Goal: Task Accomplishment & Management: Manage account settings

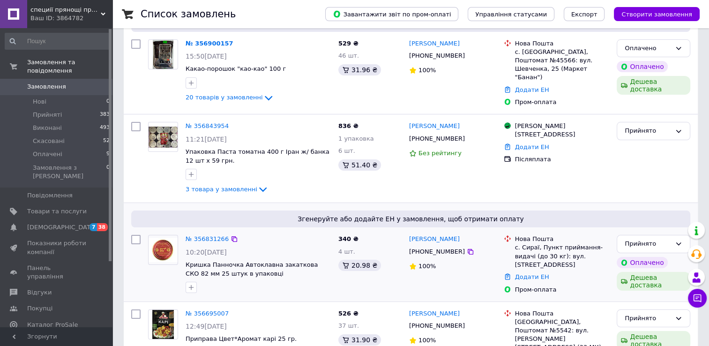
scroll to position [47, 0]
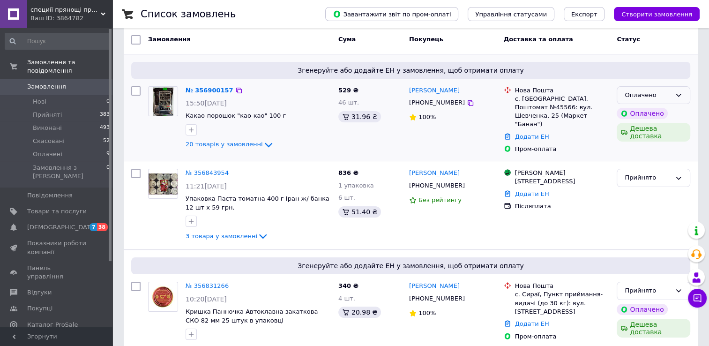
click at [623, 93] on div "Оплачено" at bounding box center [654, 95] width 74 height 18
click at [632, 113] on li "Прийнято" at bounding box center [653, 114] width 73 height 17
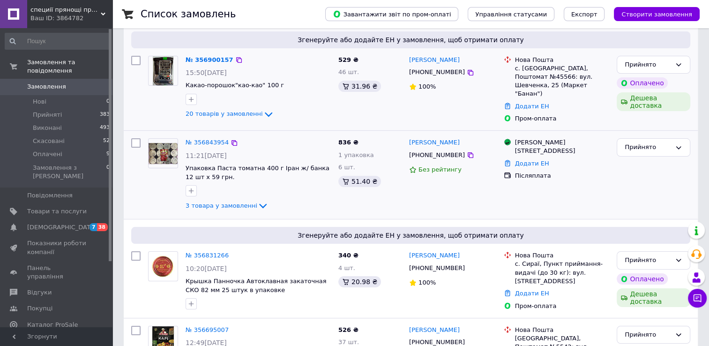
scroll to position [94, 0]
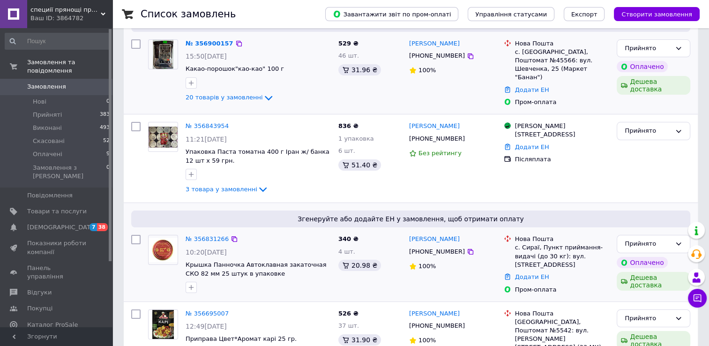
click at [164, 245] on img at bounding box center [163, 250] width 29 height 24
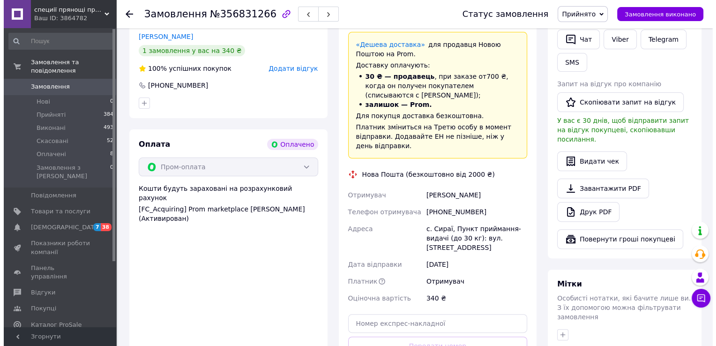
scroll to position [187, 0]
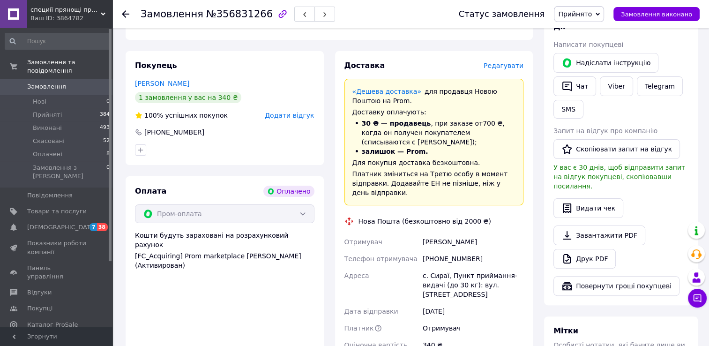
click at [502, 65] on span "Редагувати" at bounding box center [504, 65] width 40 height 7
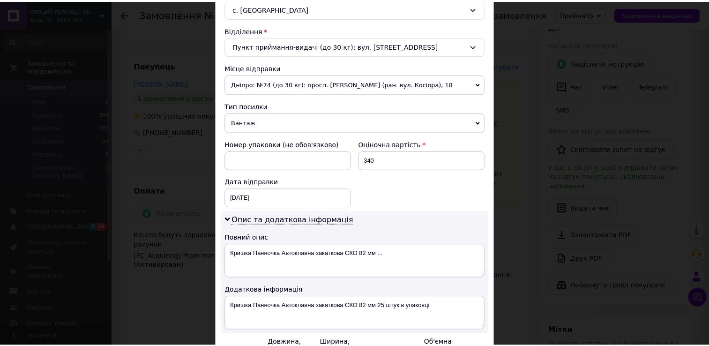
scroll to position [328, 0]
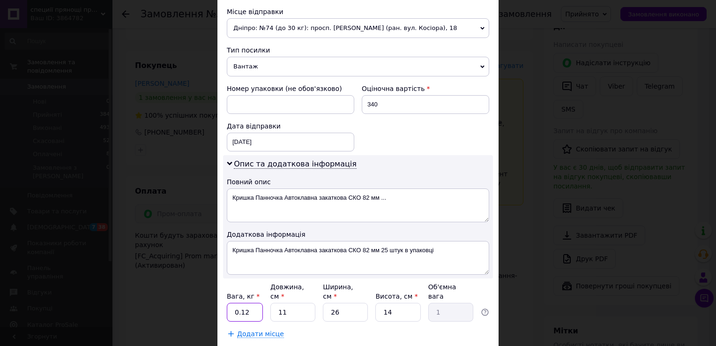
click at [254, 303] on input "0.12" at bounding box center [245, 312] width 36 height 19
type input "0"
type input "2"
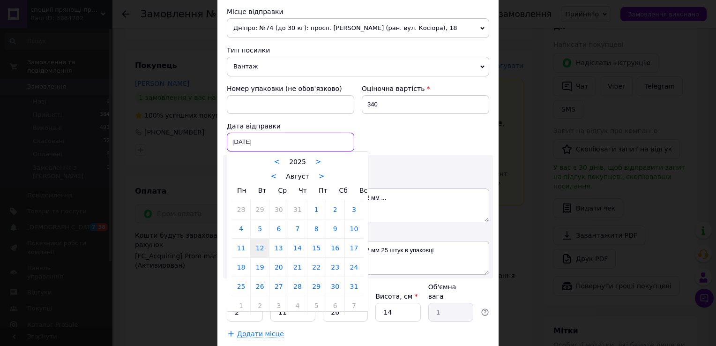
click at [274, 138] on div "12.08.2025 < 2025 > < Август > Пн Вт Ср Чт Пт Сб Вс 28 29 30 31 1 2 3 4 5 6 7 8…" at bounding box center [290, 142] width 127 height 19
click at [283, 250] on link "13" at bounding box center [278, 248] width 18 height 19
type input "13.08.2025"
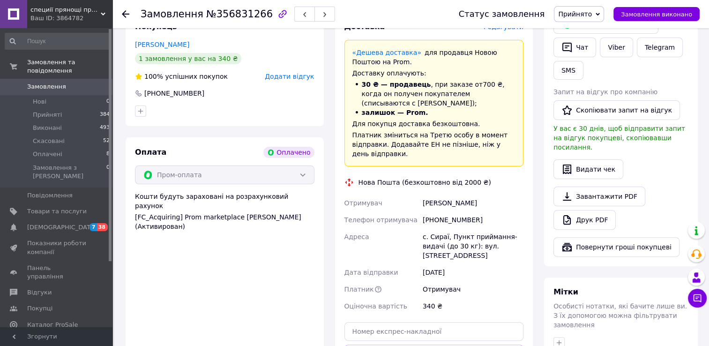
scroll to position [375, 0]
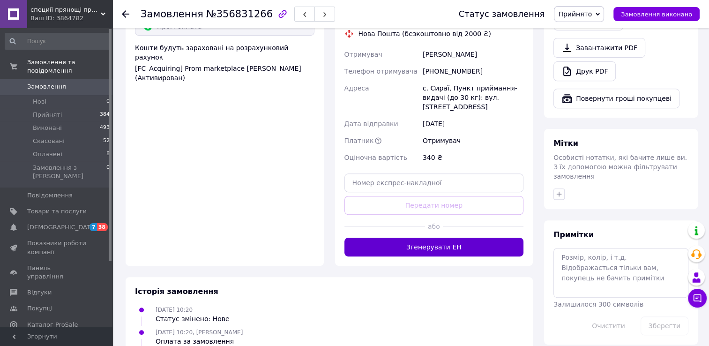
click at [488, 238] on button "Згенерувати ЕН" at bounding box center [433, 247] width 179 height 19
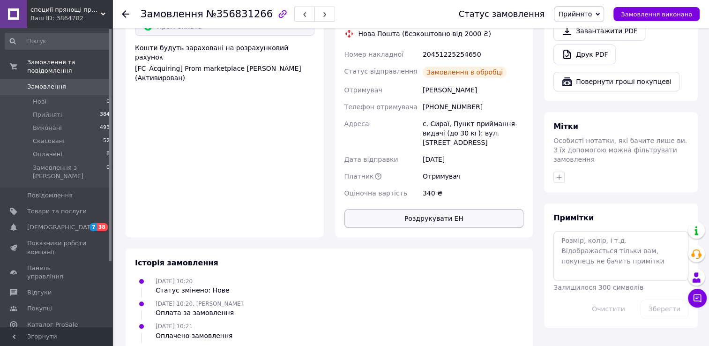
click at [450, 209] on button "Роздрукувати ЕН" at bounding box center [433, 218] width 179 height 19
click at [476, 321] on div "12.08.2025 10:21 Оплачено замовлення" at bounding box center [329, 330] width 396 height 19
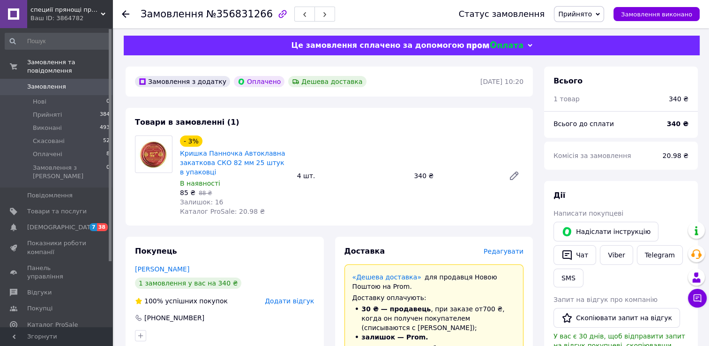
scroll to position [0, 0]
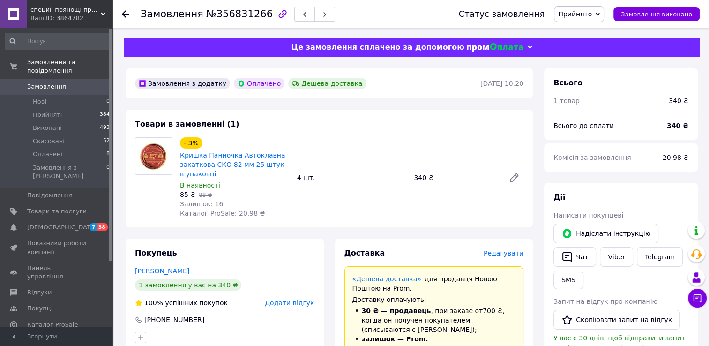
click at [126, 15] on icon at bounding box center [125, 13] width 7 height 7
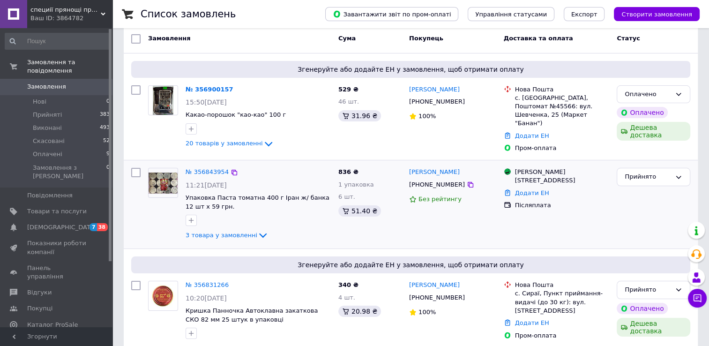
scroll to position [47, 0]
click at [172, 188] on img at bounding box center [163, 184] width 29 height 22
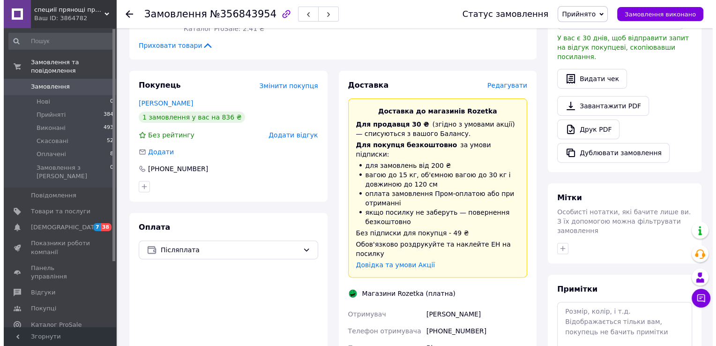
scroll to position [234, 0]
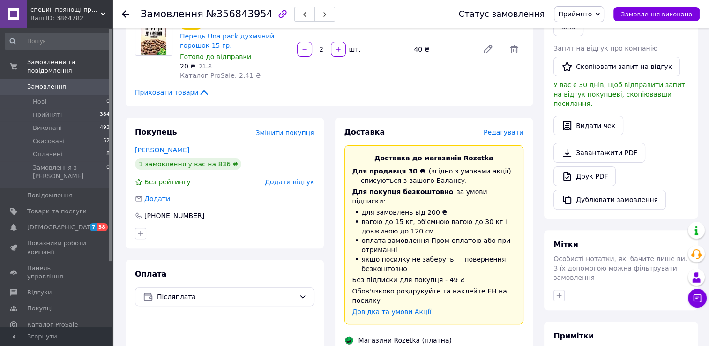
click at [504, 128] on span "Редагувати" at bounding box center [504, 131] width 40 height 7
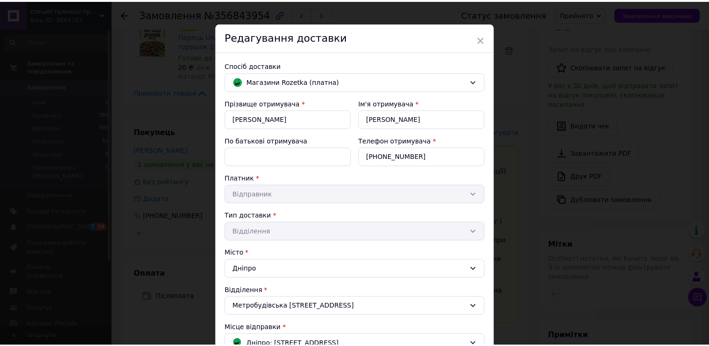
scroll to position [0, 0]
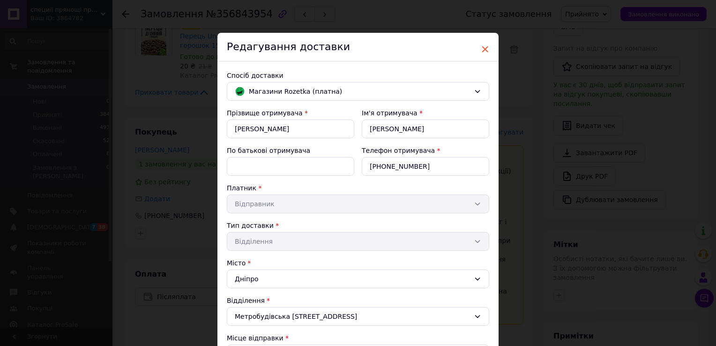
click at [481, 46] on span "×" at bounding box center [485, 49] width 8 height 16
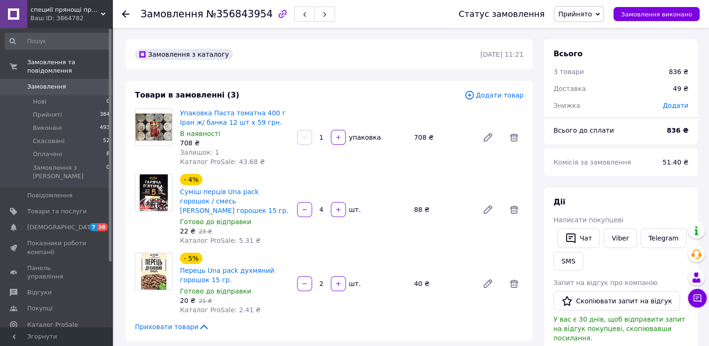
click at [128, 13] on use at bounding box center [125, 13] width 7 height 7
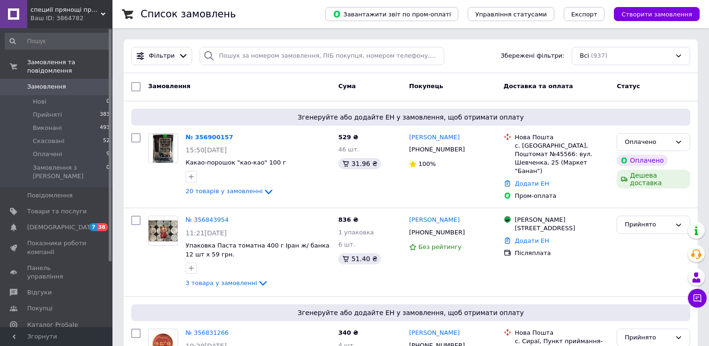
scroll to position [47, 0]
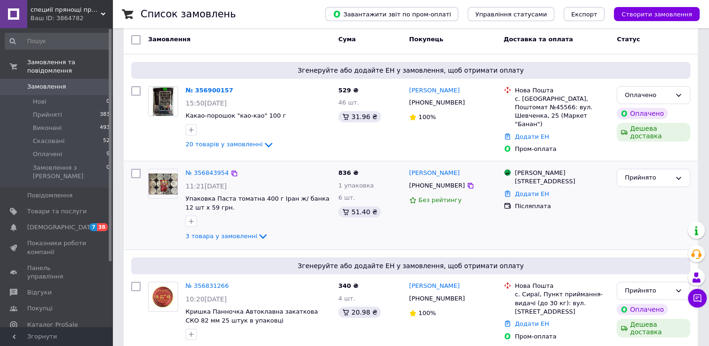
click at [171, 173] on img at bounding box center [163, 184] width 29 height 22
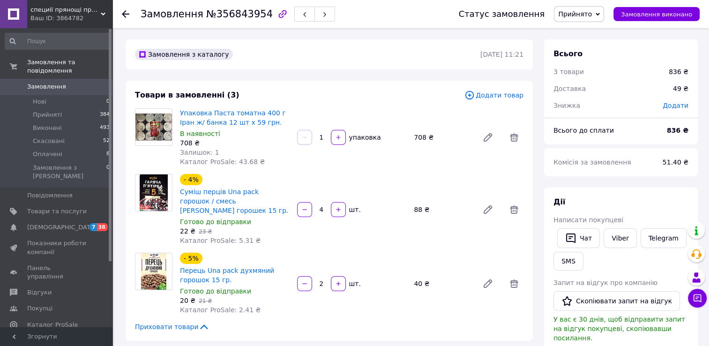
click at [125, 9] on div at bounding box center [125, 13] width 7 height 9
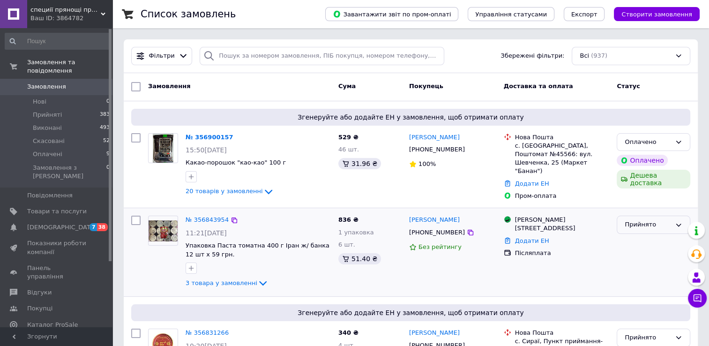
click at [648, 228] on div "Прийнято" at bounding box center [654, 225] width 74 height 18
click at [580, 257] on div "Магазини Rozetka Днепр, Метростроевская ул., 19 Додати ЕН Післяплата" at bounding box center [556, 252] width 113 height 81
click at [170, 220] on img at bounding box center [163, 231] width 29 height 22
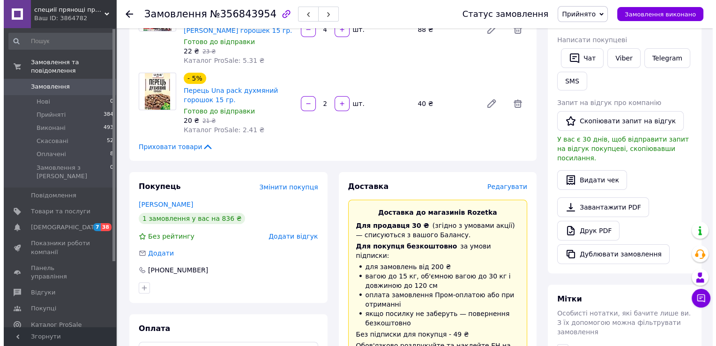
scroll to position [187, 0]
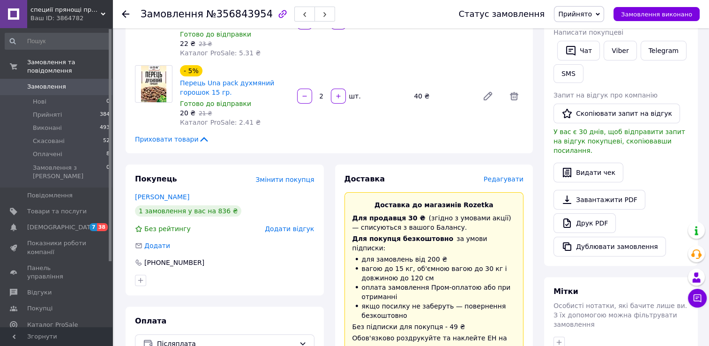
click at [500, 175] on span "Редагувати" at bounding box center [504, 178] width 40 height 7
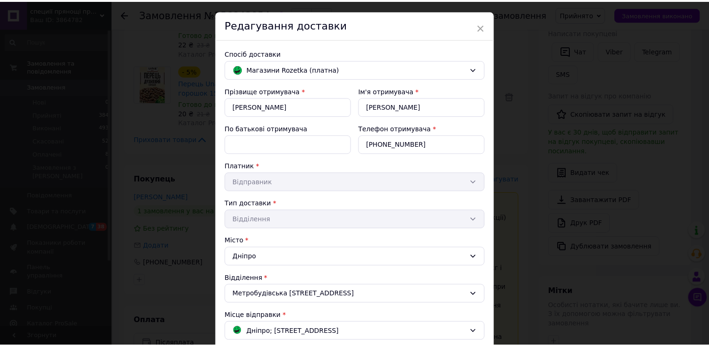
scroll to position [0, 0]
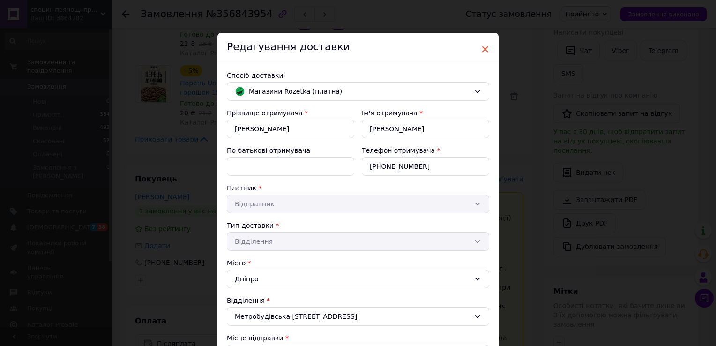
click at [482, 48] on span "×" at bounding box center [485, 49] width 8 height 16
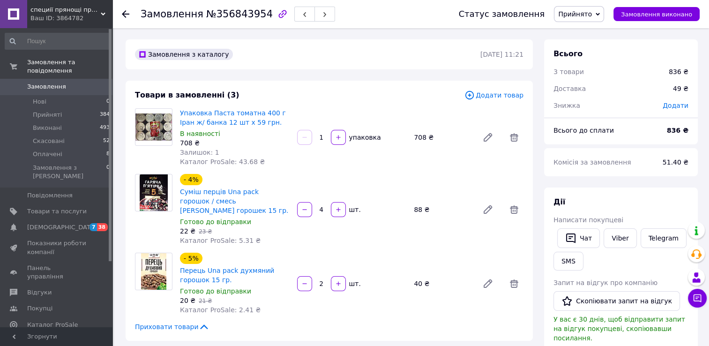
click at [125, 15] on icon at bounding box center [125, 13] width 7 height 7
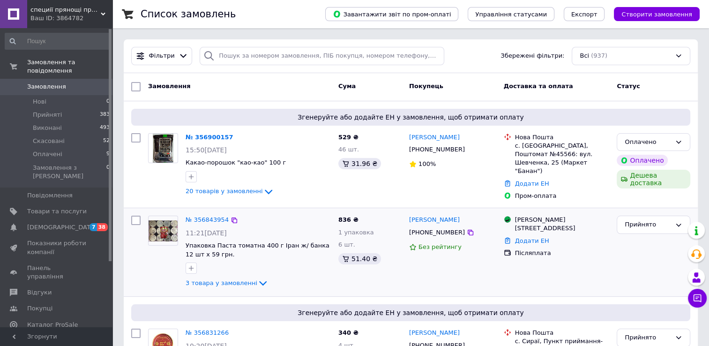
click at [149, 225] on img at bounding box center [163, 231] width 29 height 22
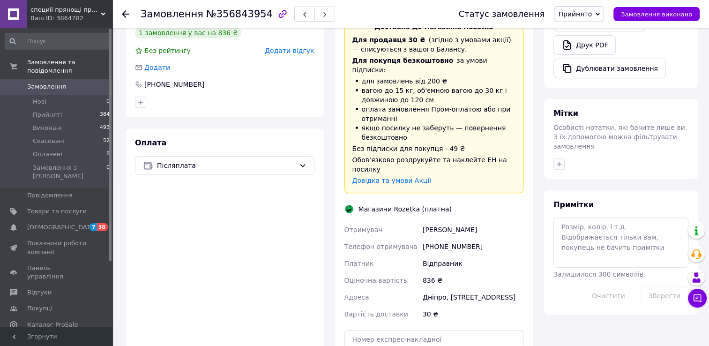
scroll to position [422, 0]
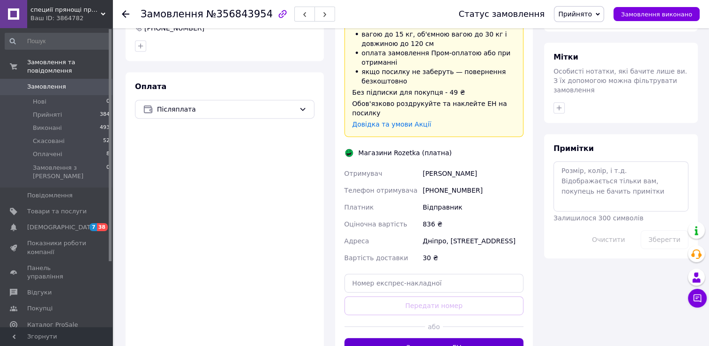
click at [431, 338] on button "Згенерувати ЕН" at bounding box center [433, 347] width 179 height 19
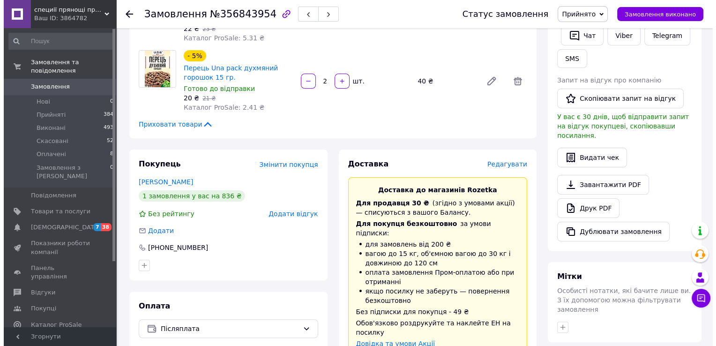
scroll to position [187, 0]
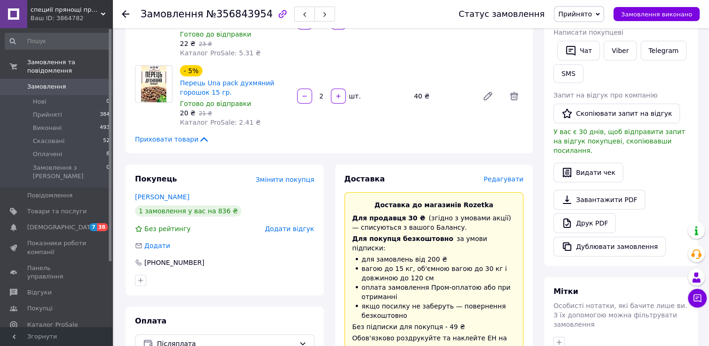
click at [510, 175] on span "Редагувати" at bounding box center [504, 178] width 40 height 7
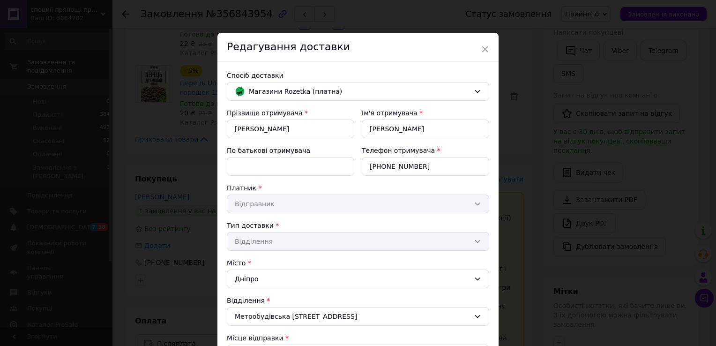
scroll to position [47, 0]
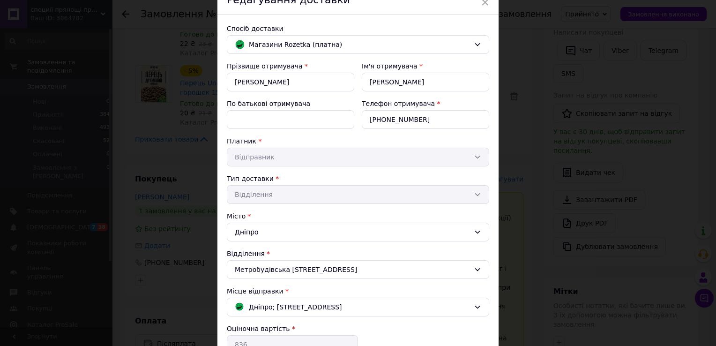
click at [476, 156] on div "Платник * Відправник" at bounding box center [358, 151] width 262 height 30
click at [300, 157] on div "Платник * Відправник" at bounding box center [358, 151] width 262 height 30
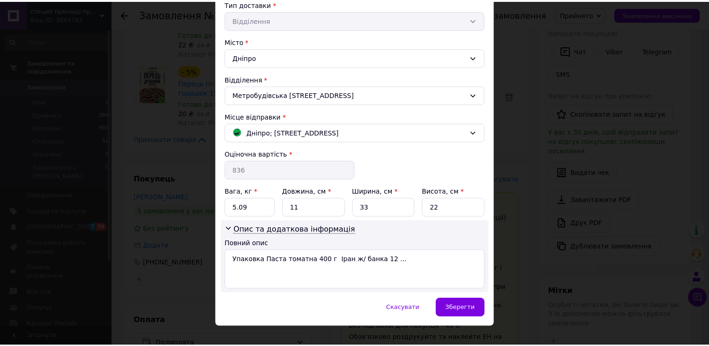
scroll to position [232, 0]
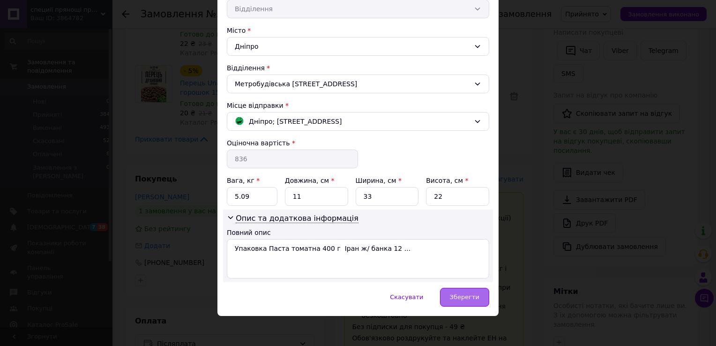
click at [455, 295] on span "Зберегти" at bounding box center [465, 296] width 30 height 7
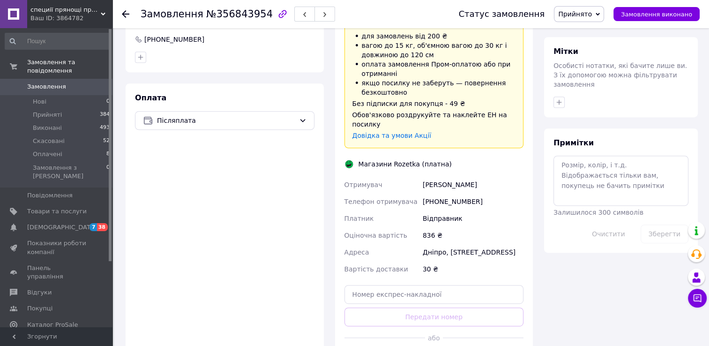
scroll to position [422, 0]
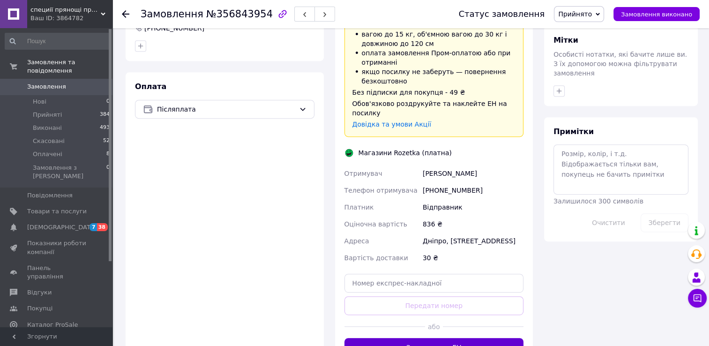
click at [444, 338] on button "Згенерувати ЕН" at bounding box center [433, 347] width 179 height 19
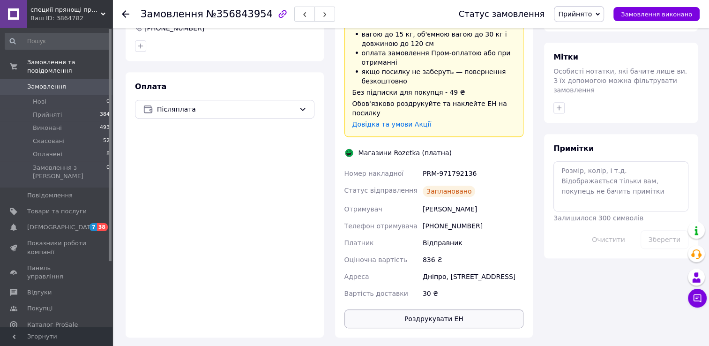
click at [427, 309] on button "Роздрукувати ЕН" at bounding box center [433, 318] width 179 height 19
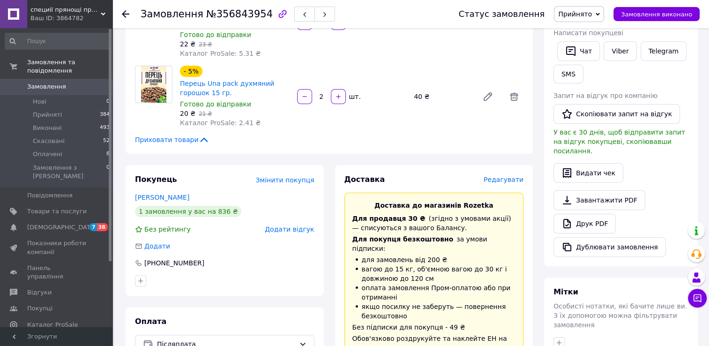
scroll to position [94, 0]
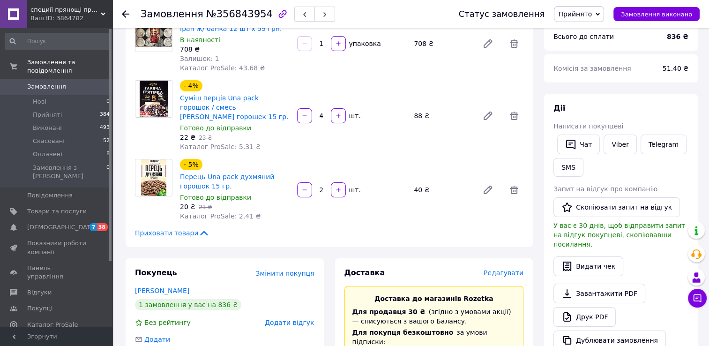
click at [128, 15] on icon at bounding box center [125, 13] width 7 height 7
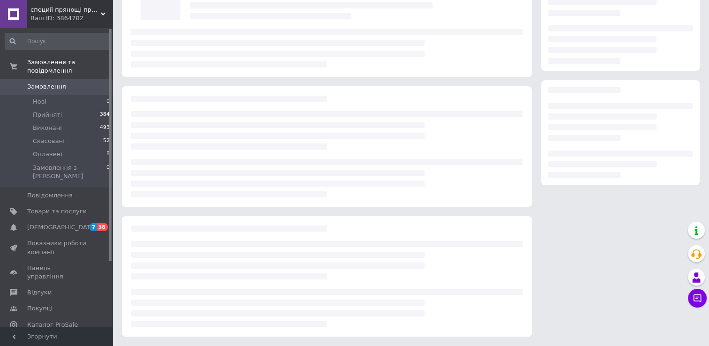
scroll to position [82, 0]
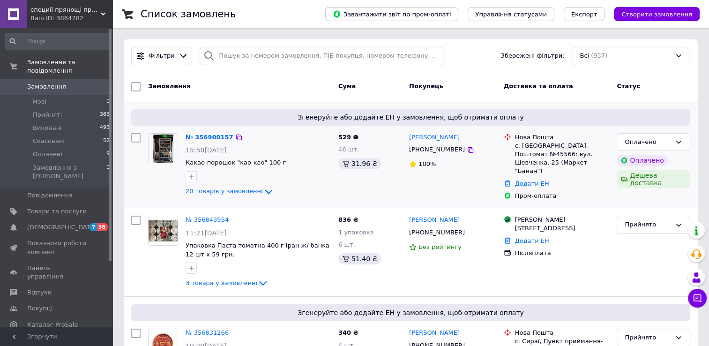
click at [171, 149] on img at bounding box center [163, 148] width 21 height 29
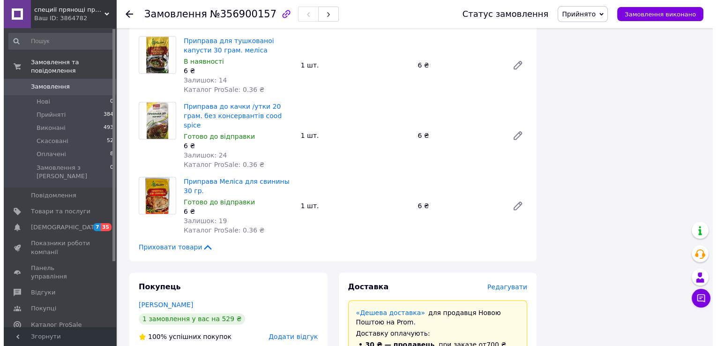
scroll to position [1406, 0]
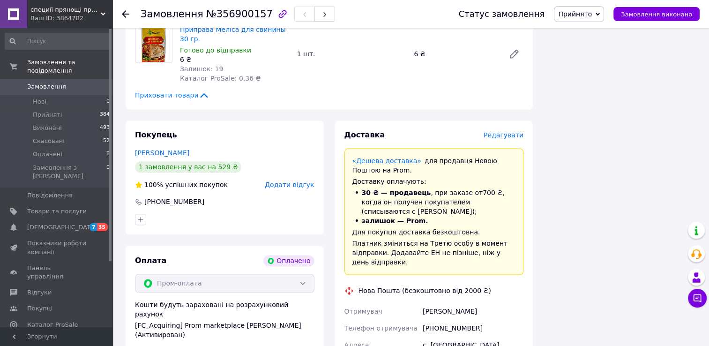
click at [502, 131] on span "Редагувати" at bounding box center [504, 134] width 40 height 7
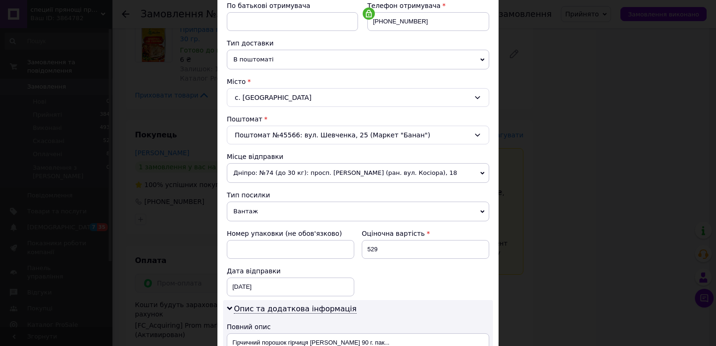
scroll to position [281, 0]
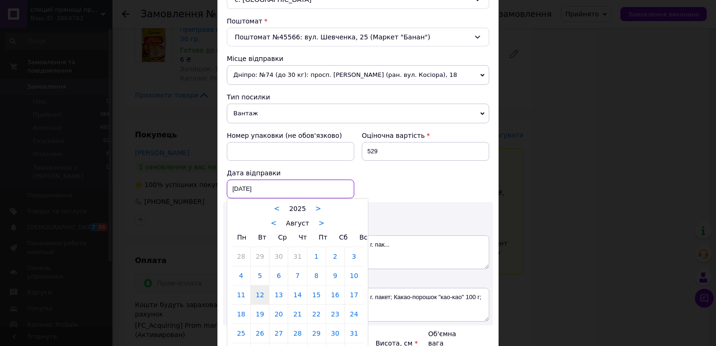
click at [311, 188] on div "12.08.2025 < 2025 > < Август > Пн Вт Ср Чт Пт Сб Вс 28 29 30 31 1 2 3 4 5 6 7 8…" at bounding box center [290, 188] width 127 height 19
click at [278, 292] on link "13" at bounding box center [278, 294] width 18 height 19
type input "13.08.2025"
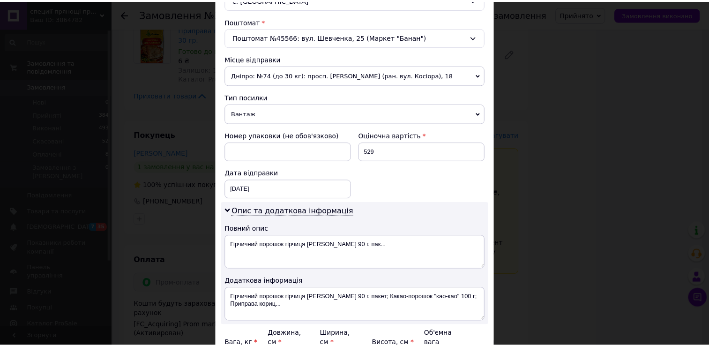
scroll to position [375, 0]
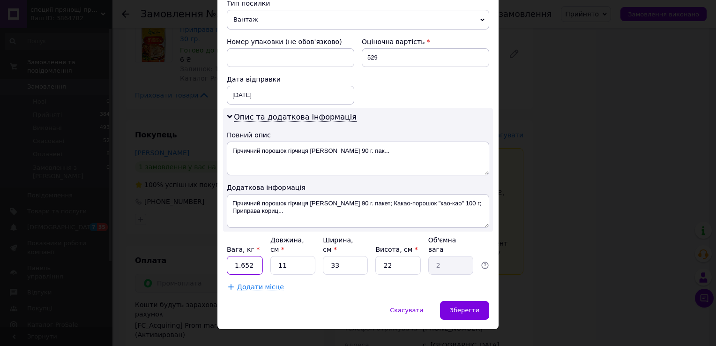
click at [255, 256] on input "1.652" at bounding box center [245, 265] width 36 height 19
type input "1.2"
click at [395, 257] on input "22" at bounding box center [397, 265] width 45 height 19
type input "2"
type input "0.18"
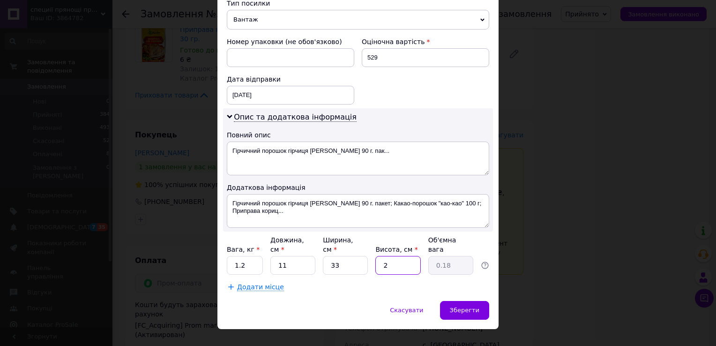
type input "20"
type input "1.82"
type input "20"
click at [296, 258] on input "11" at bounding box center [292, 265] width 45 height 19
type input "1"
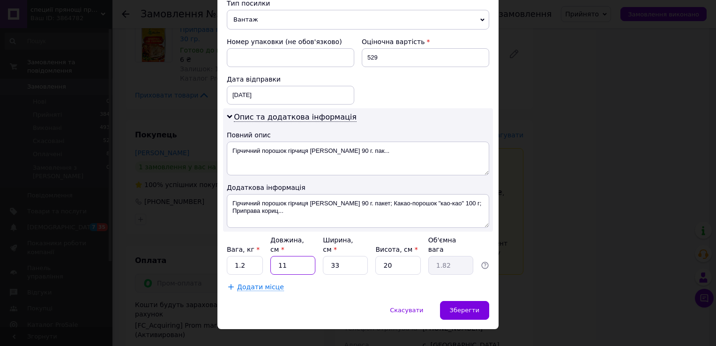
type input "0.17"
type input "10"
type input "1.65"
type input "10"
click at [338, 256] on input "33" at bounding box center [345, 265] width 45 height 19
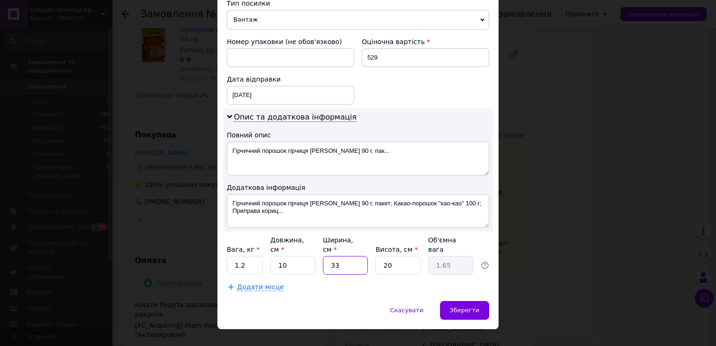
type input "3"
type input "0.15"
type input "2"
type input "0.1"
type input "20"
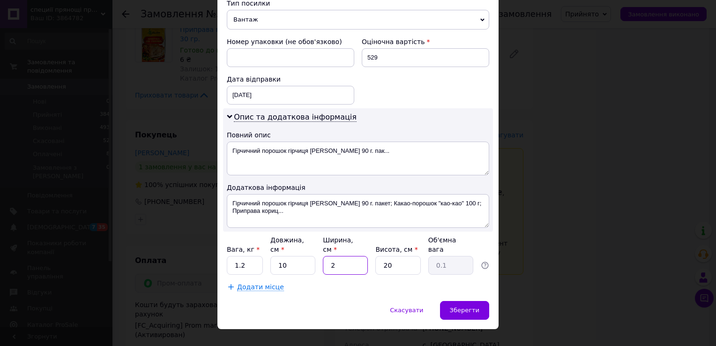
type input "1"
type input "2"
type input "0.1"
type input "21"
type input "1.05"
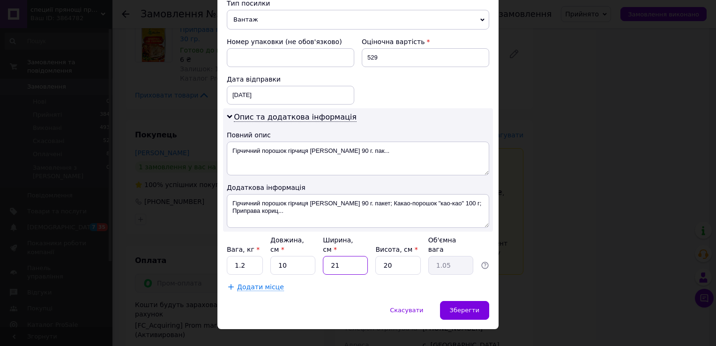
type input "2"
type input "0.1"
type input "22"
type input "1.1"
type input "2"
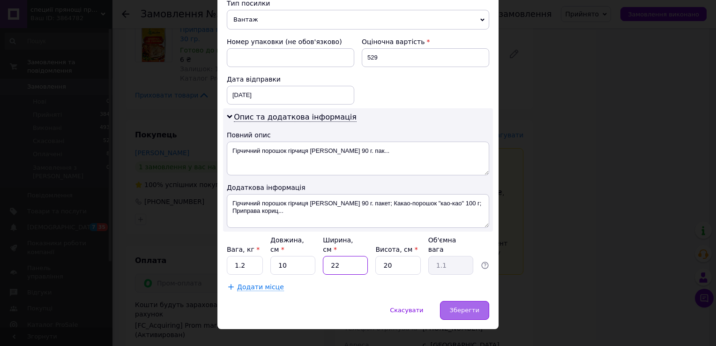
type input "0.1"
type input "23"
type input "1.15"
type input "2"
type input "0.1"
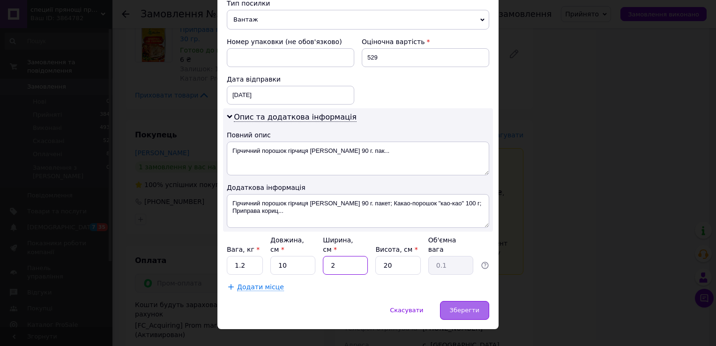
type input "24"
type input "1.2"
type input "24"
click at [468, 306] on span "Зберегти" at bounding box center [465, 309] width 30 height 7
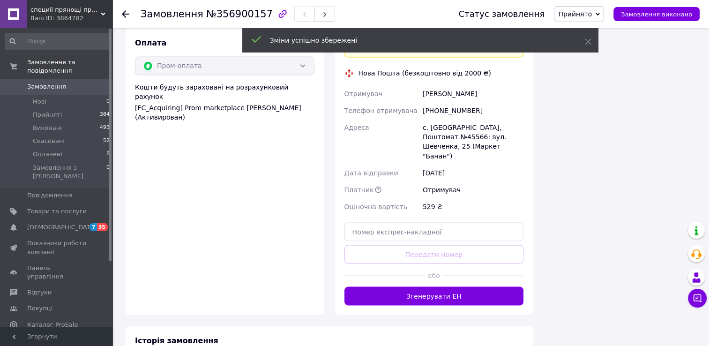
scroll to position [1640, 0]
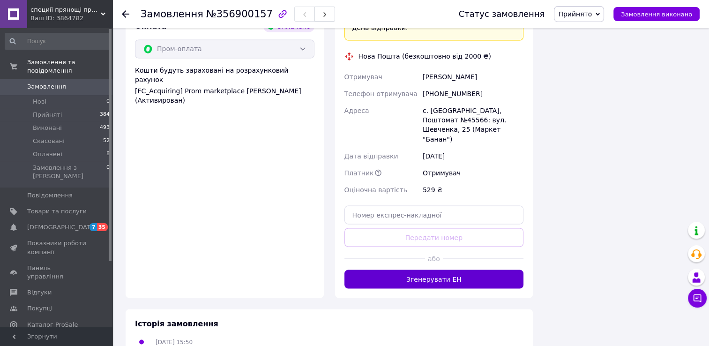
click at [461, 269] on button "Згенерувати ЕН" at bounding box center [433, 278] width 179 height 19
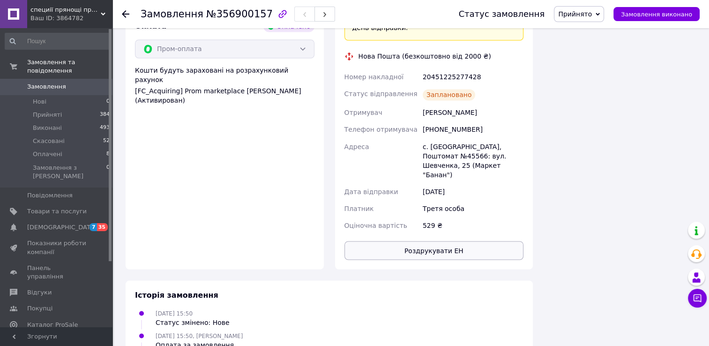
click at [456, 241] on button "Роздрукувати ЕН" at bounding box center [433, 250] width 179 height 19
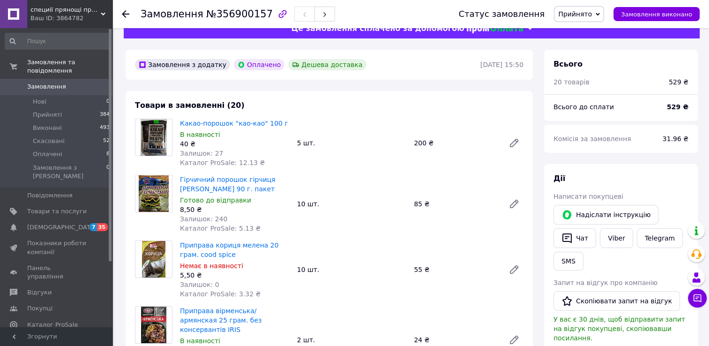
scroll to position [0, 0]
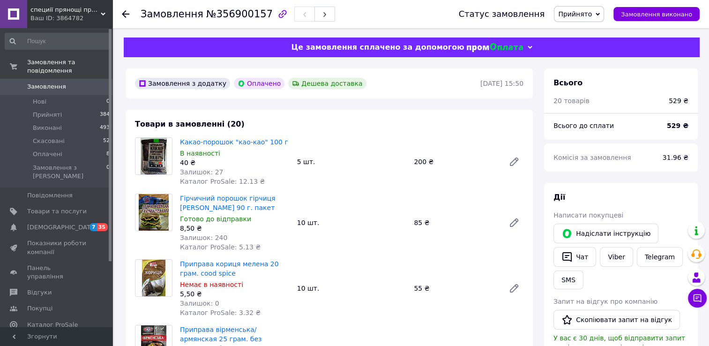
click at [126, 14] on use at bounding box center [125, 13] width 7 height 7
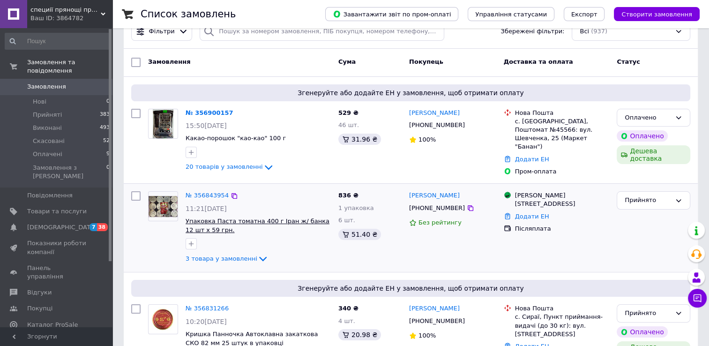
scroll to position [141, 0]
